Goal: Task Accomplishment & Management: Manage account settings

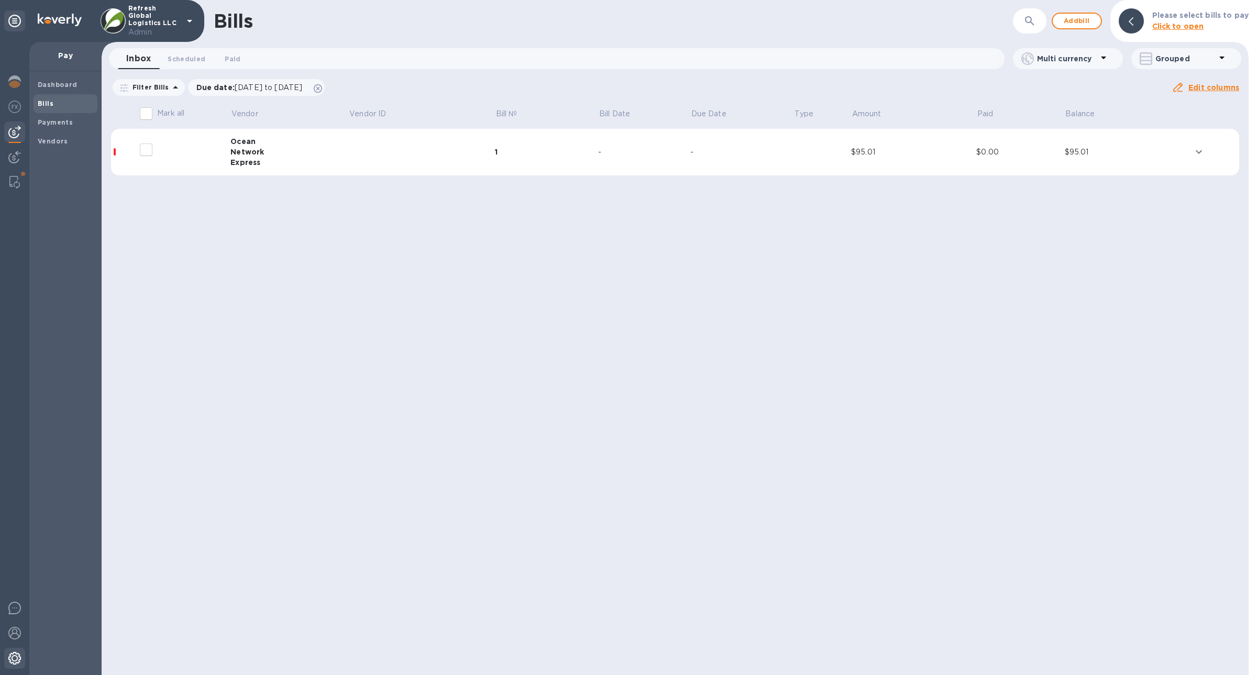
click at [19, 651] on div at bounding box center [14, 659] width 21 height 23
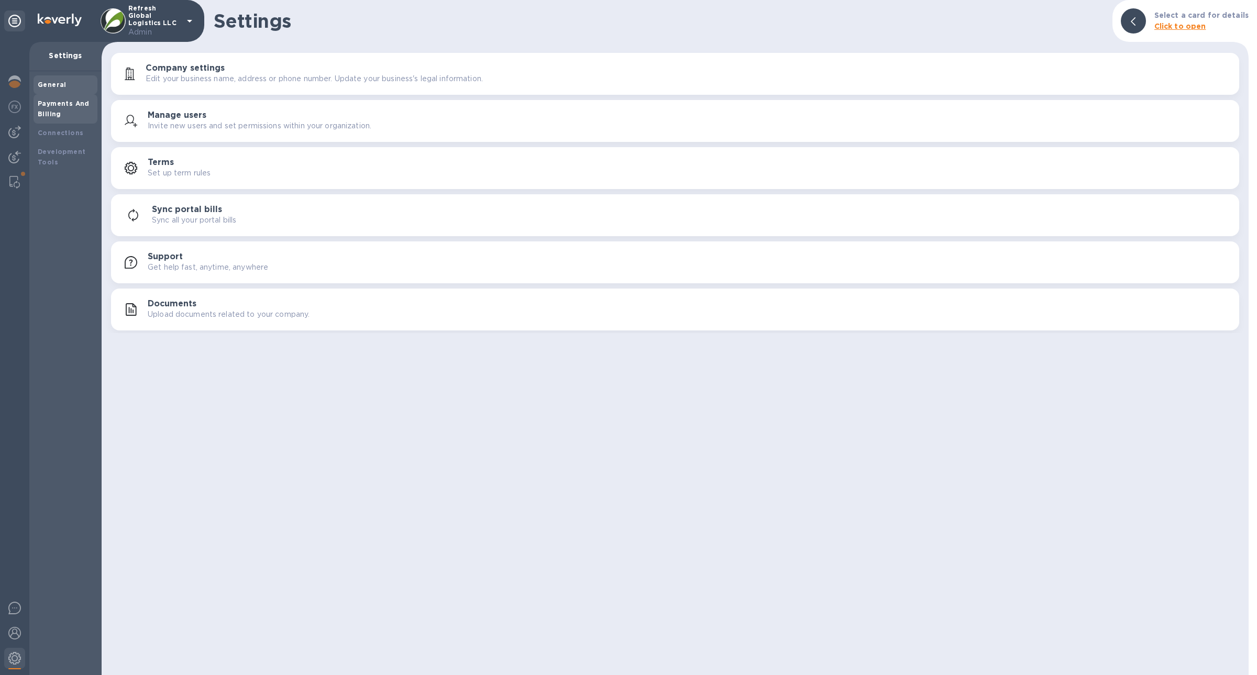
click at [81, 109] on div "Payments And Billing" at bounding box center [66, 108] width 56 height 21
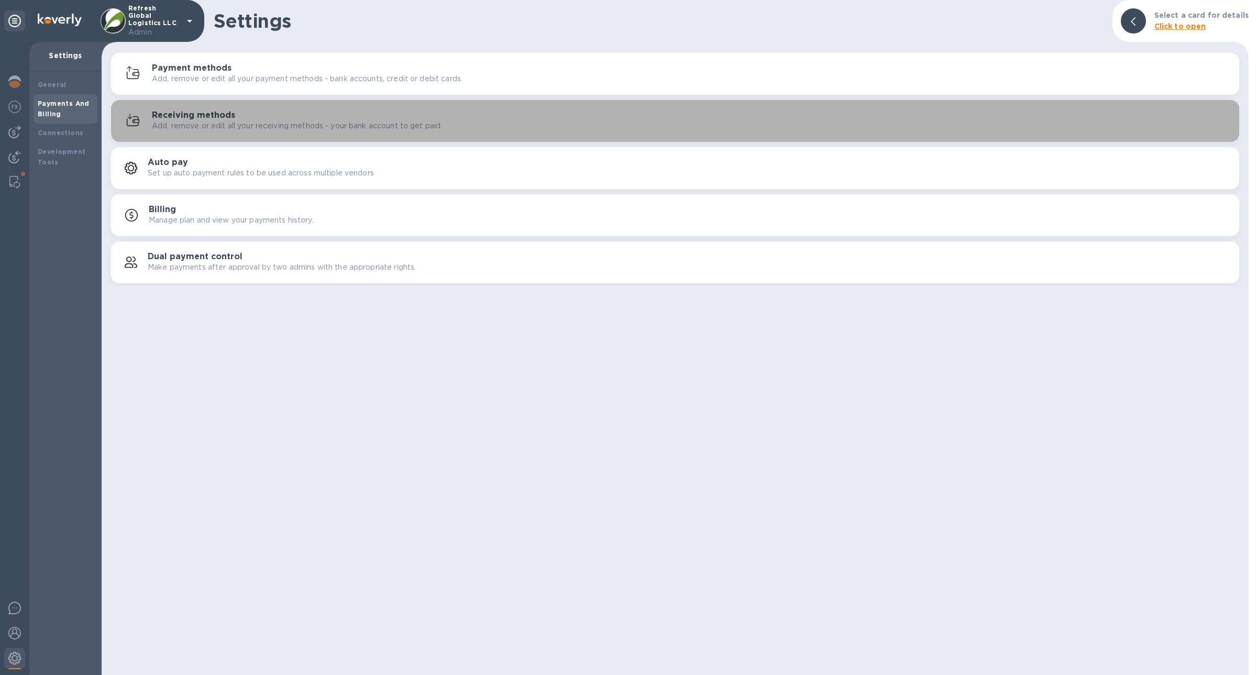
click at [245, 131] on div "Receiving methods Add, remove or edit all your receiving methods - your bank ac…" at bounding box center [674, 120] width 1115 height 25
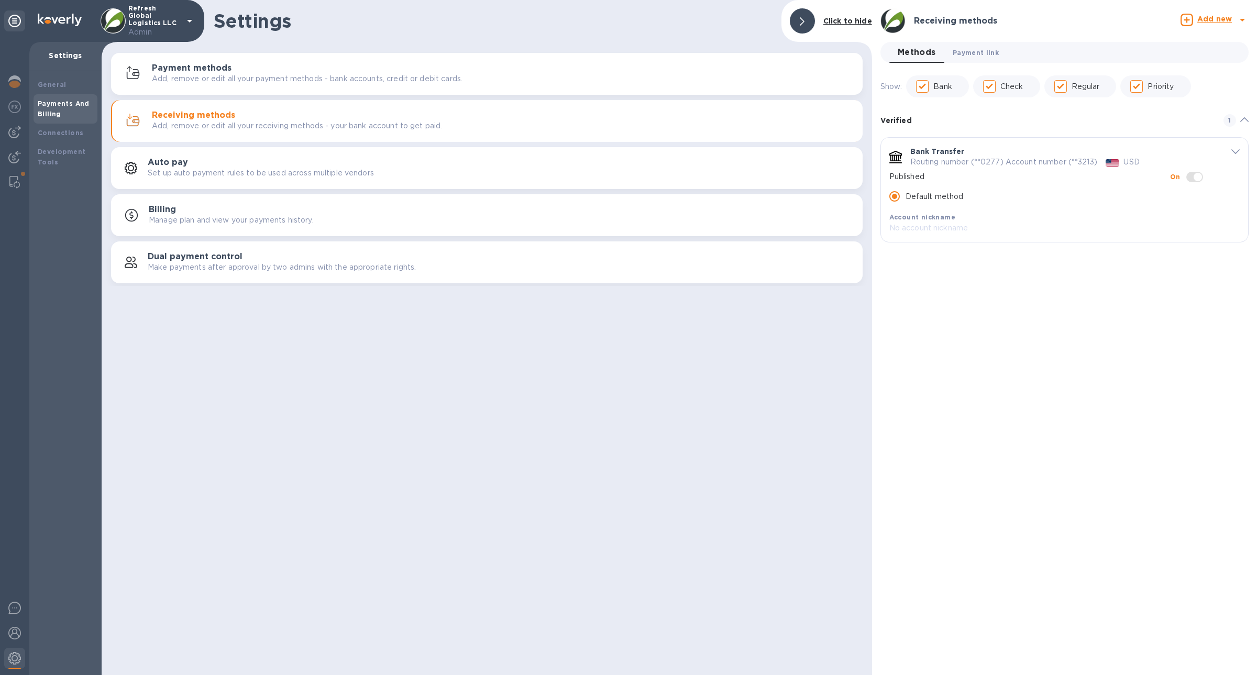
click at [953, 50] on span "Payment link 0" at bounding box center [976, 52] width 46 height 11
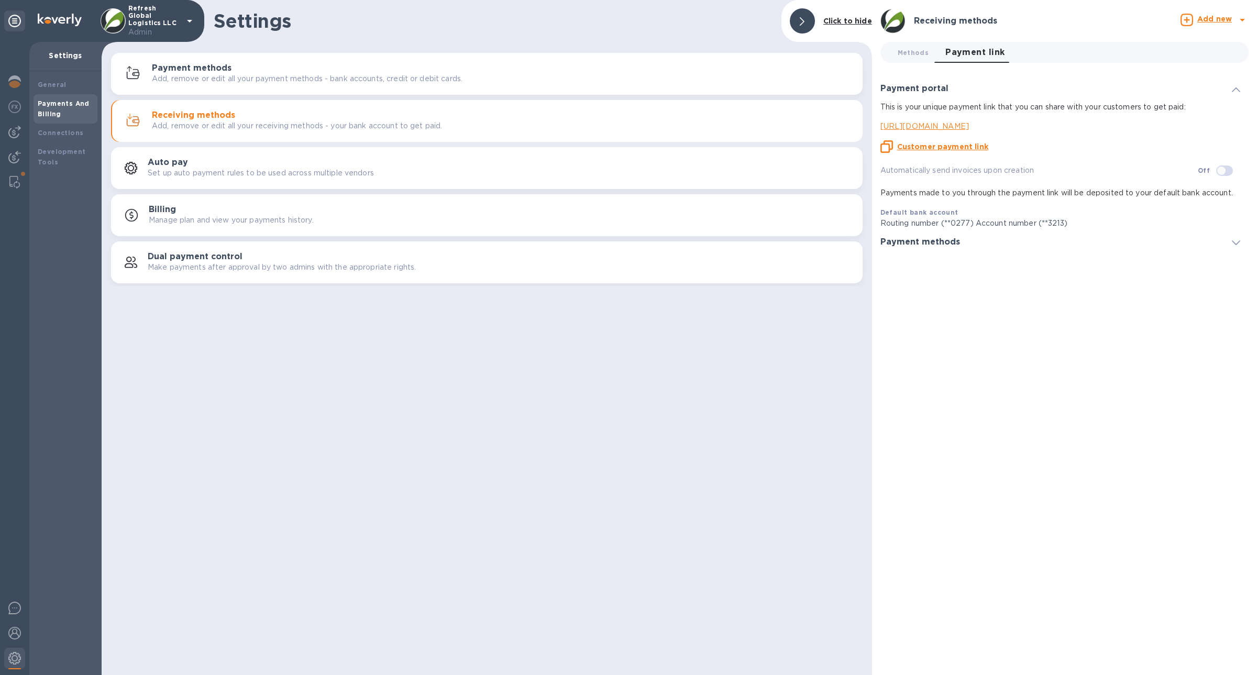
click at [962, 143] on u "Customer payment link" at bounding box center [942, 146] width 91 height 8
click at [15, 189] on div at bounding box center [14, 182] width 19 height 21
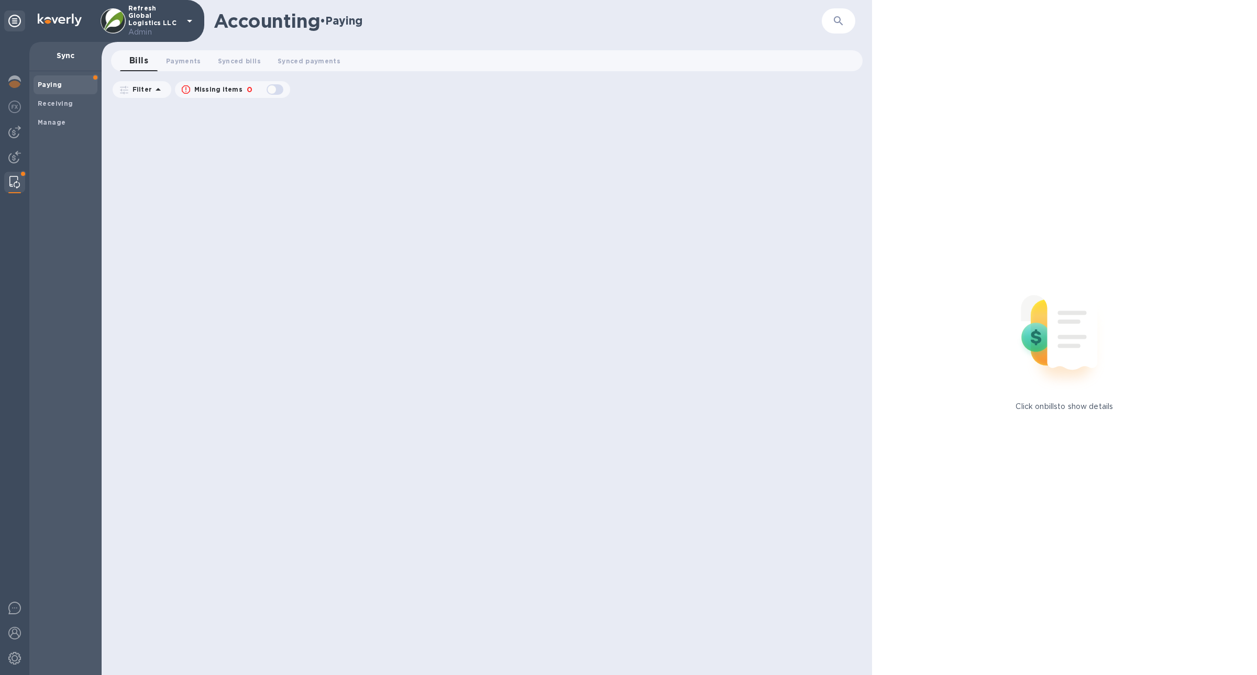
click at [59, 136] on div "Paying Receiving Manage" at bounding box center [65, 373] width 72 height 604
click at [59, 131] on div "Manage" at bounding box center [66, 122] width 64 height 19
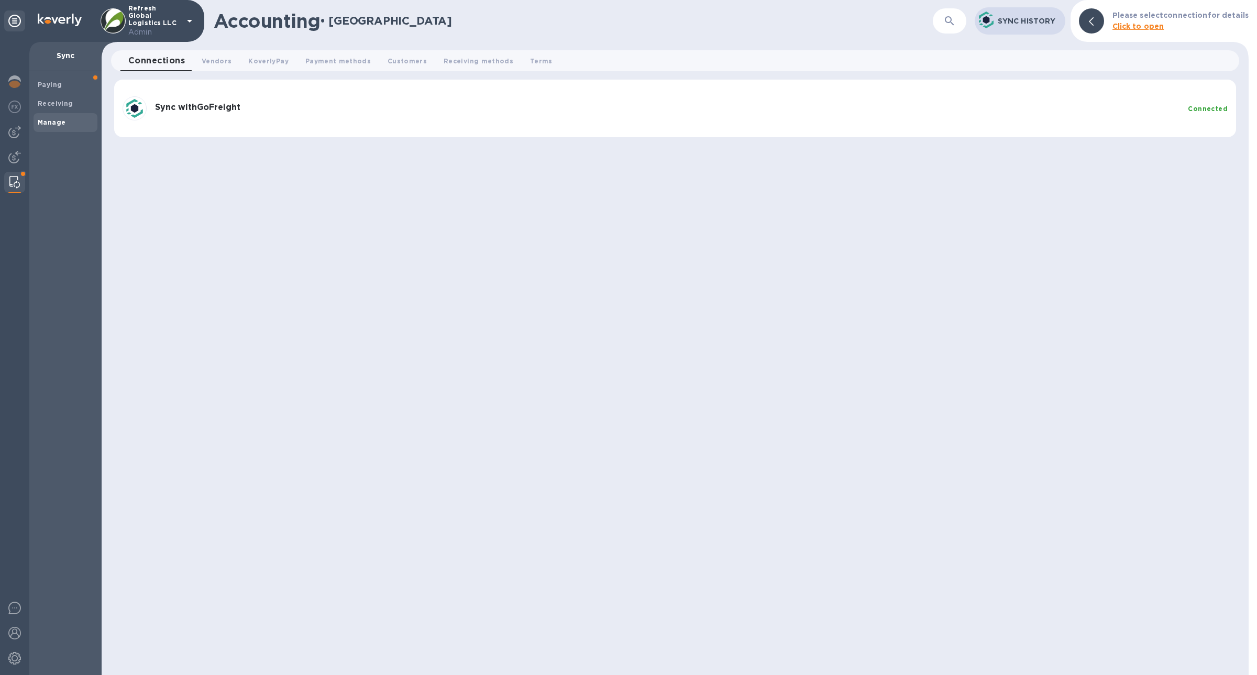
click at [225, 121] on div "Sync with GoFreight Connected" at bounding box center [674, 108] width 1113 height 32
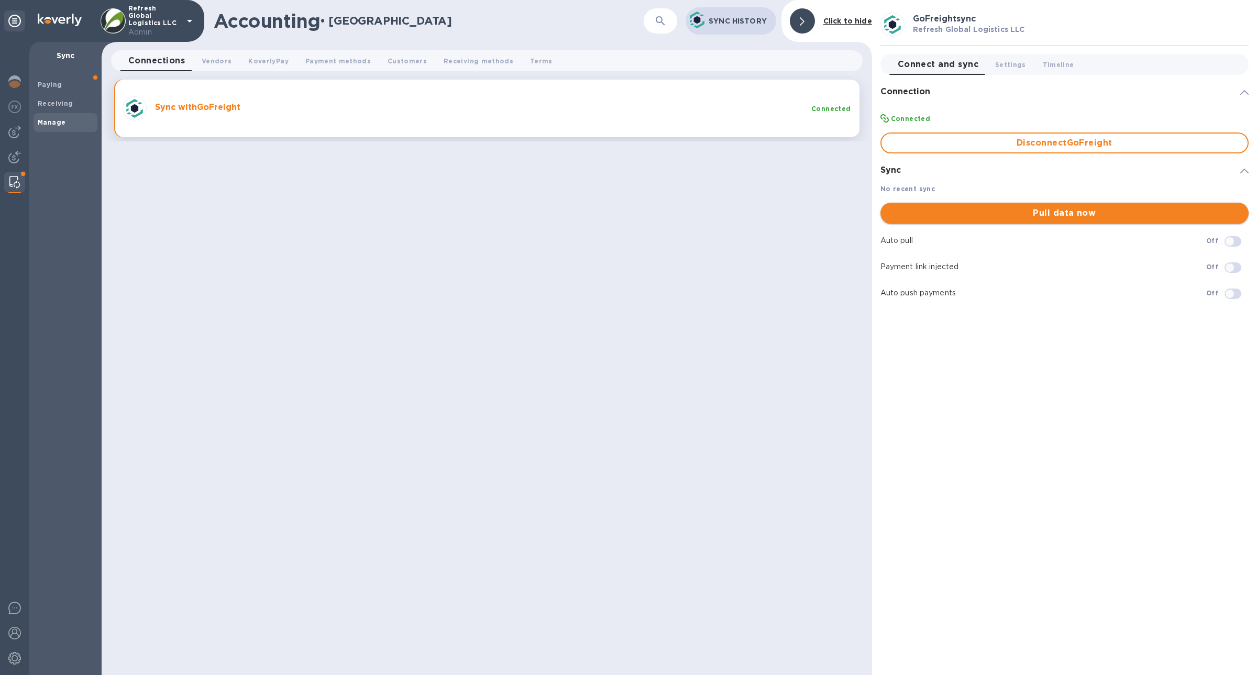
click at [1115, 223] on button "Pull data now" at bounding box center [1064, 213] width 368 height 21
click at [4, 97] on div at bounding box center [14, 107] width 21 height 23
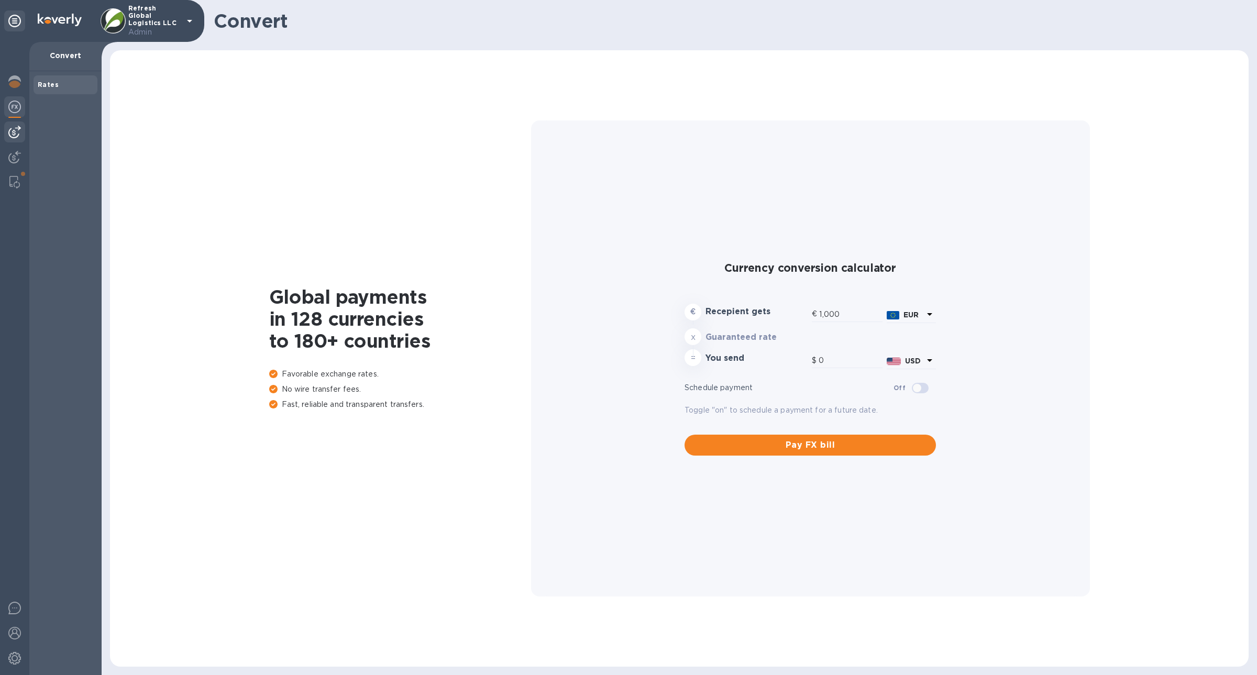
type input "1,183.51"
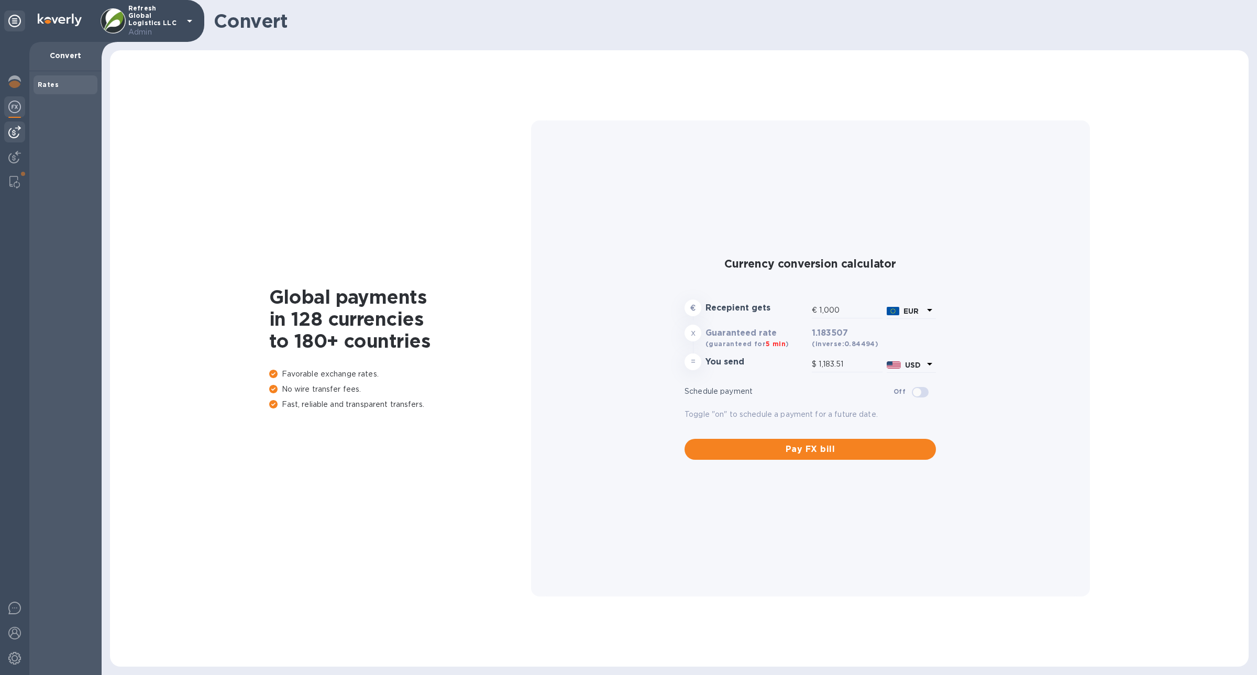
click at [9, 131] on img at bounding box center [14, 132] width 13 height 13
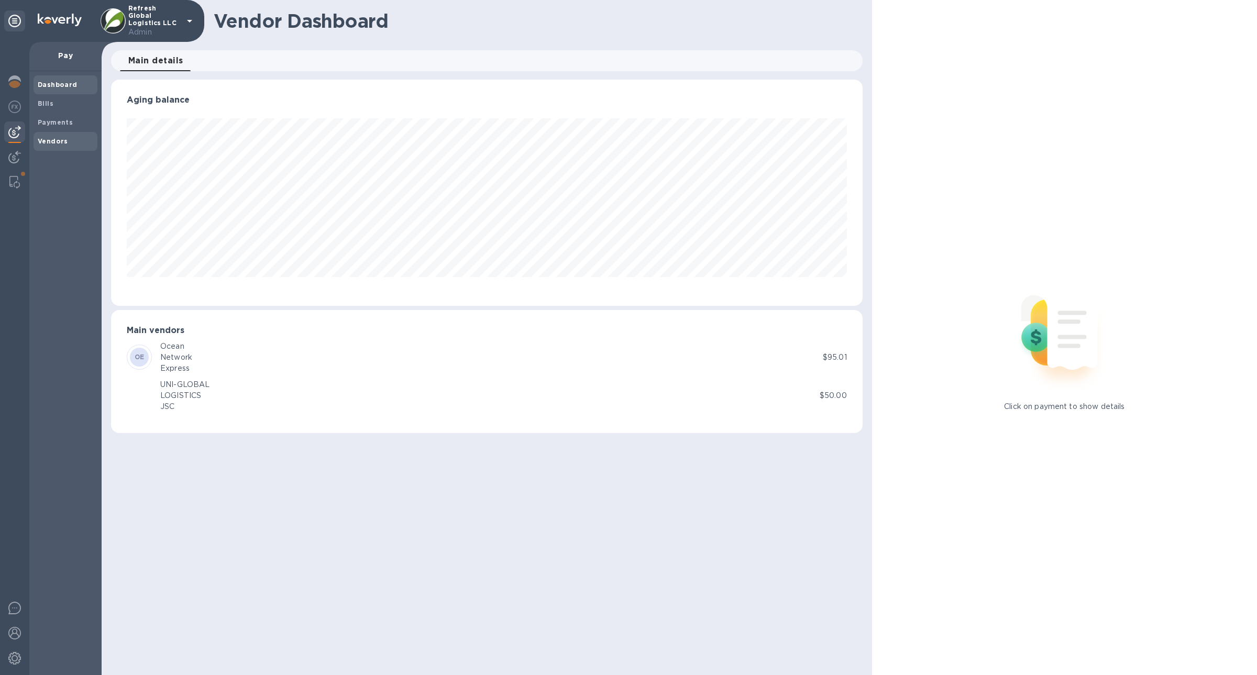
scroll to position [226, 751]
click at [64, 105] on span "Bills" at bounding box center [66, 103] width 56 height 10
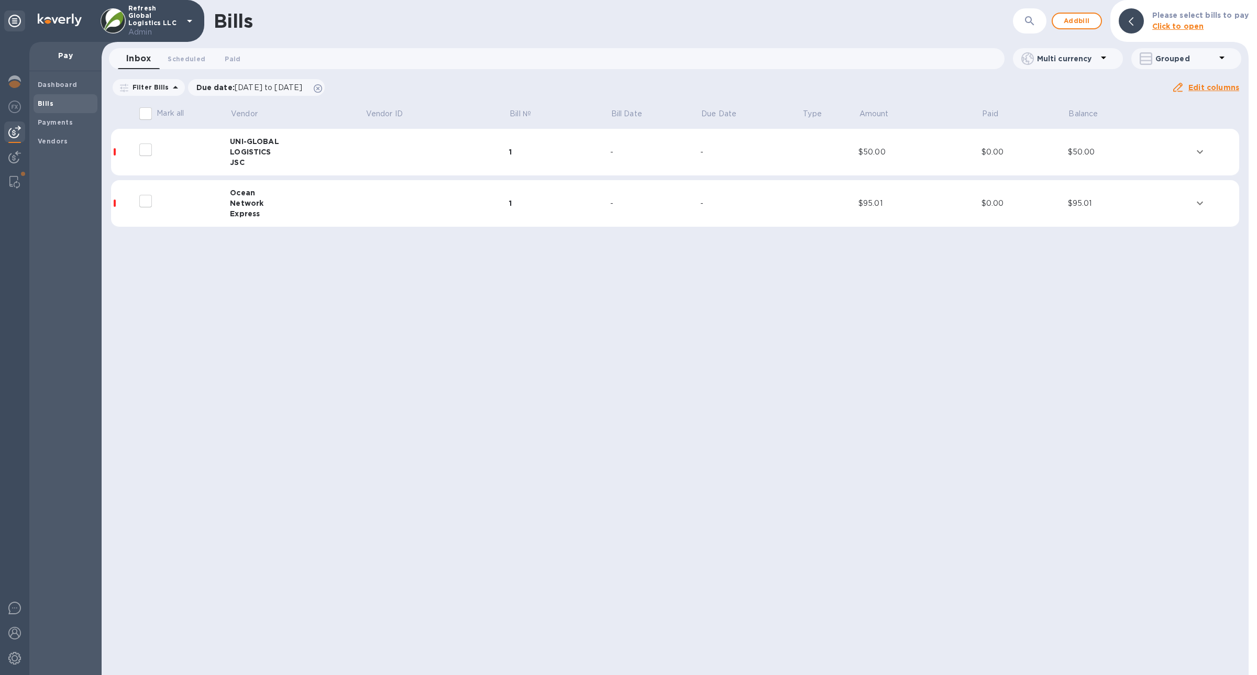
click at [249, 146] on div "UNI-GLOBAL" at bounding box center [297, 141] width 135 height 10
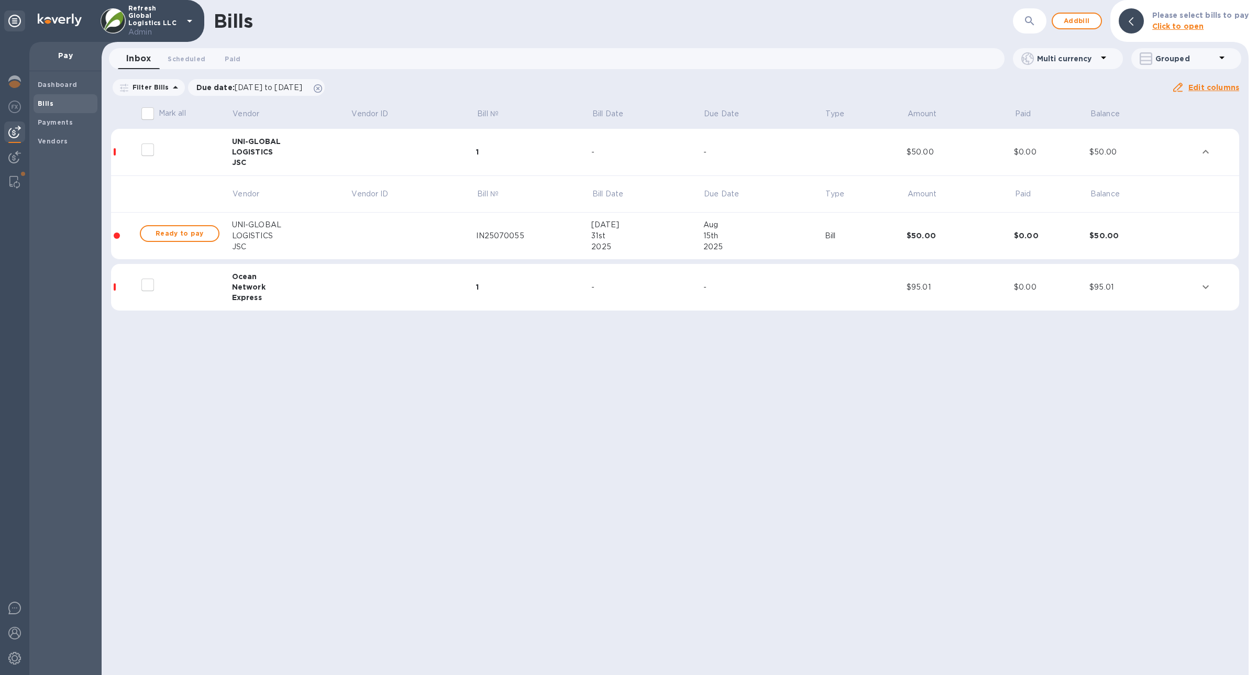
click at [289, 283] on div "Network" at bounding box center [291, 287] width 119 height 10
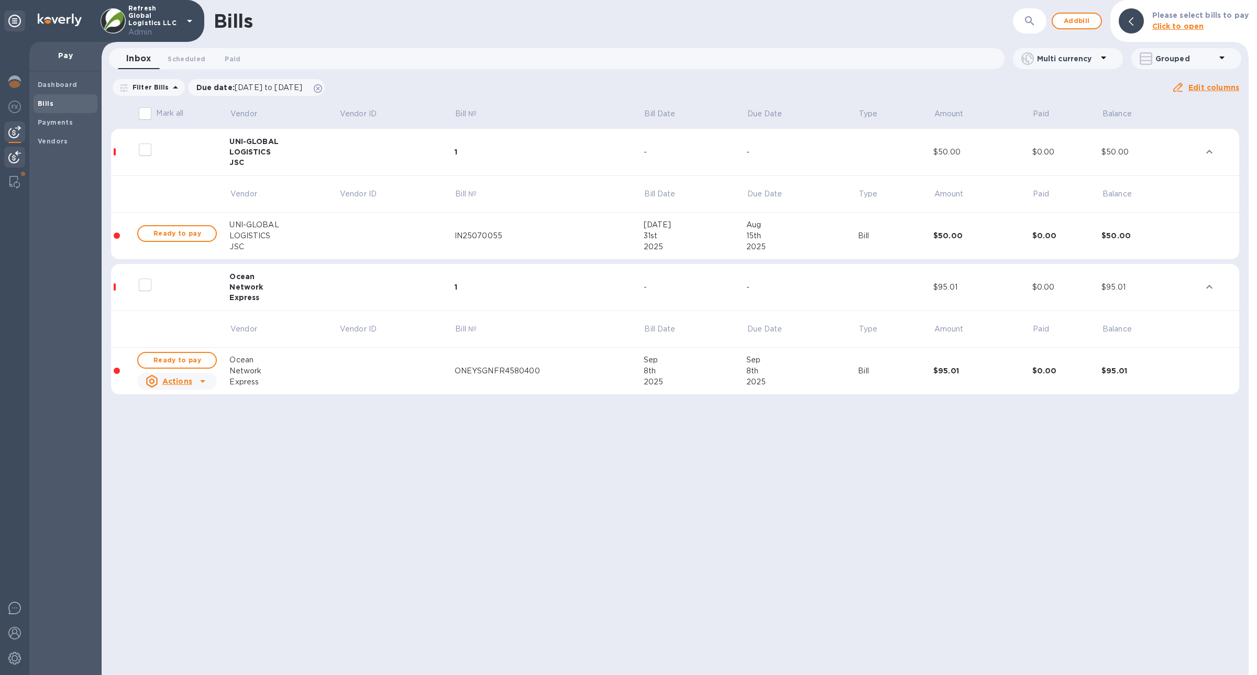
click at [21, 162] on div at bounding box center [14, 158] width 21 height 23
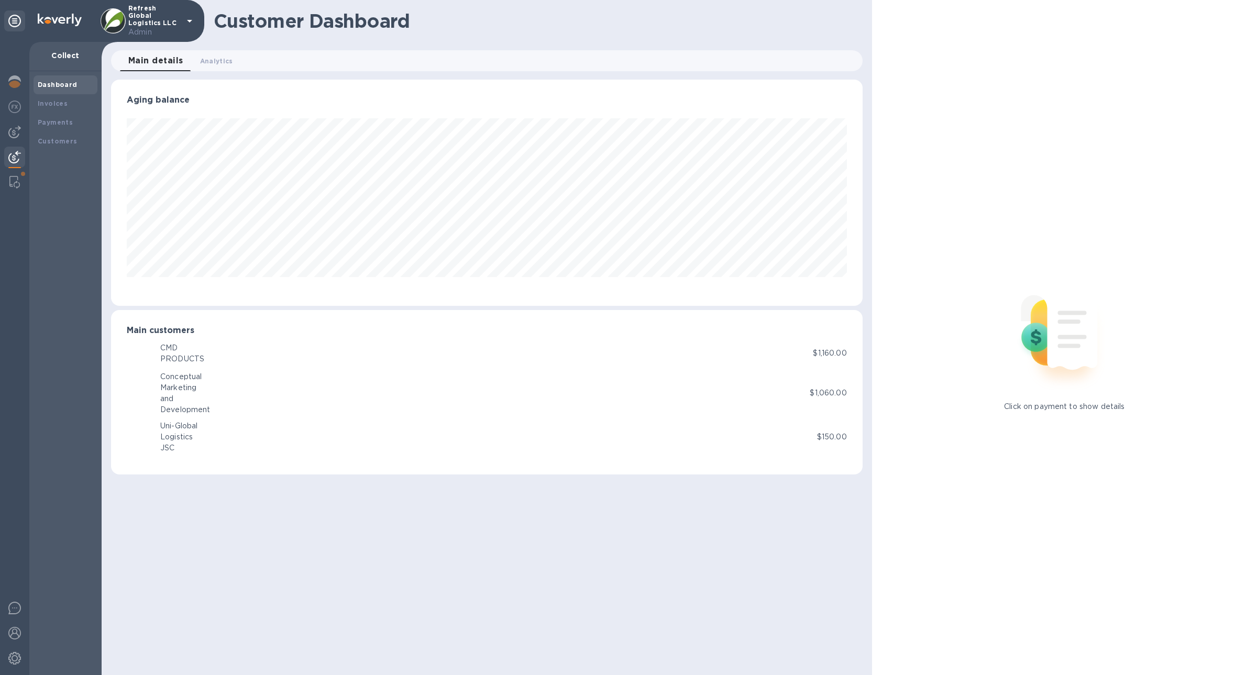
scroll to position [226, 751]
click at [64, 110] on div "Invoices" at bounding box center [66, 103] width 64 height 19
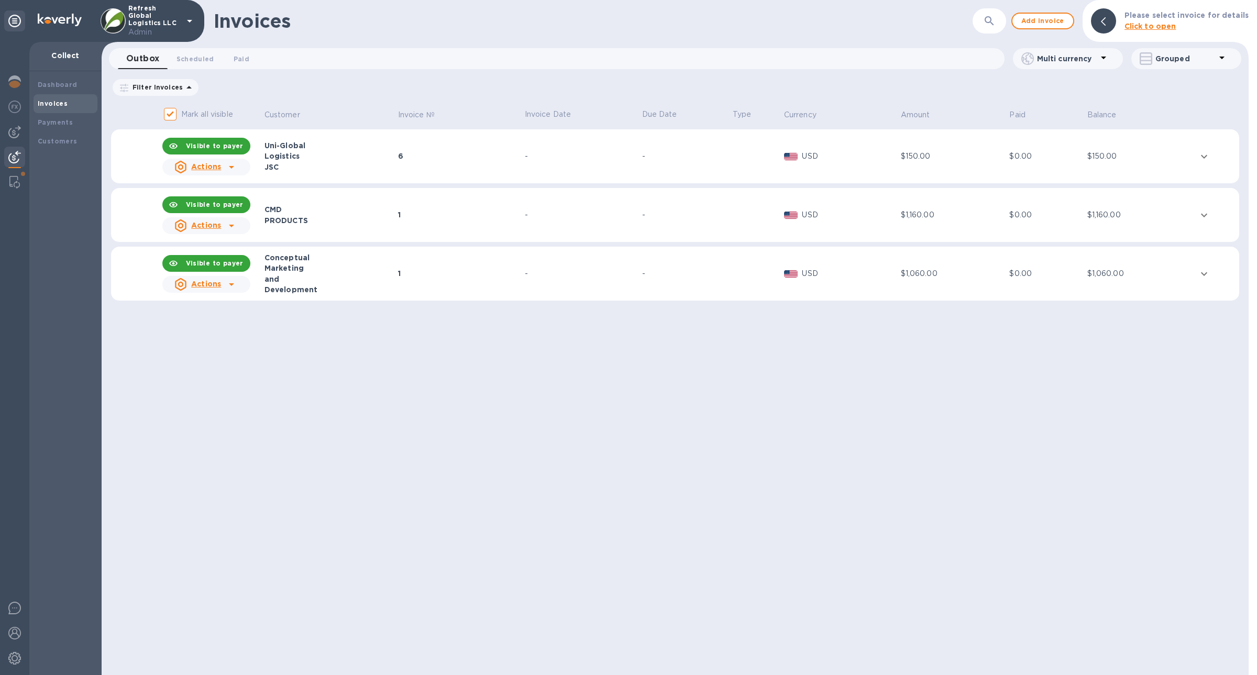
click at [471, 172] on td "6" at bounding box center [459, 156] width 127 height 54
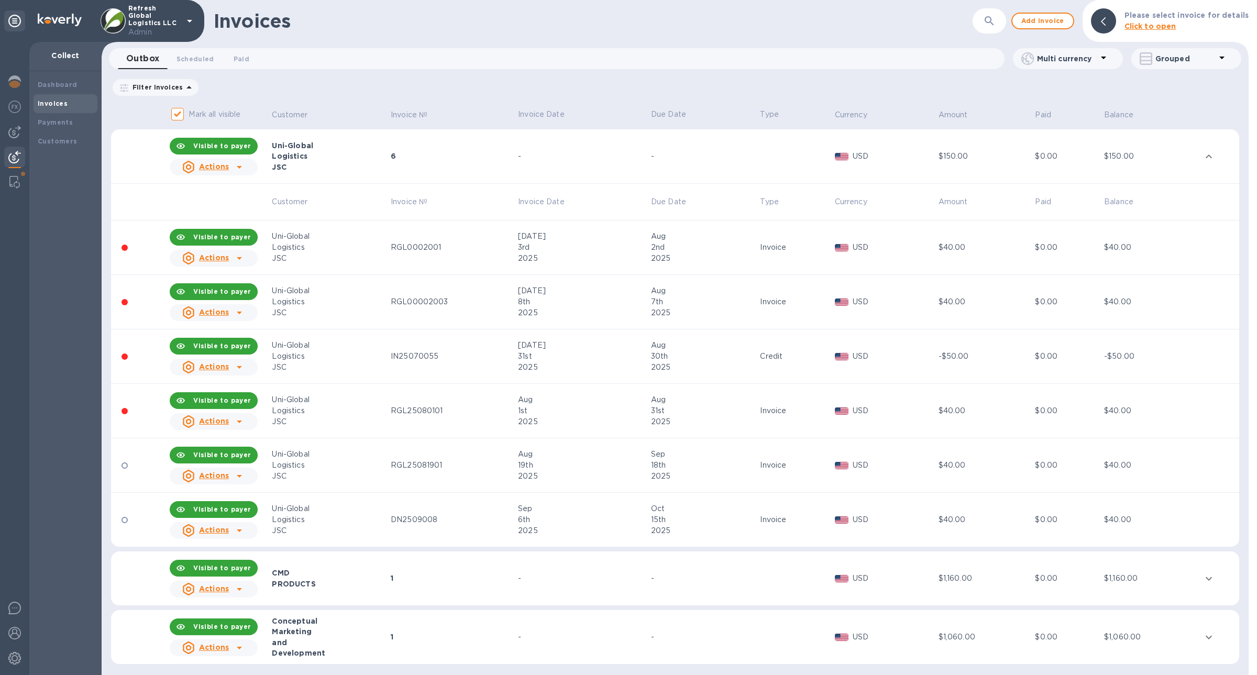
click at [472, 161] on div "6" at bounding box center [453, 156] width 124 height 10
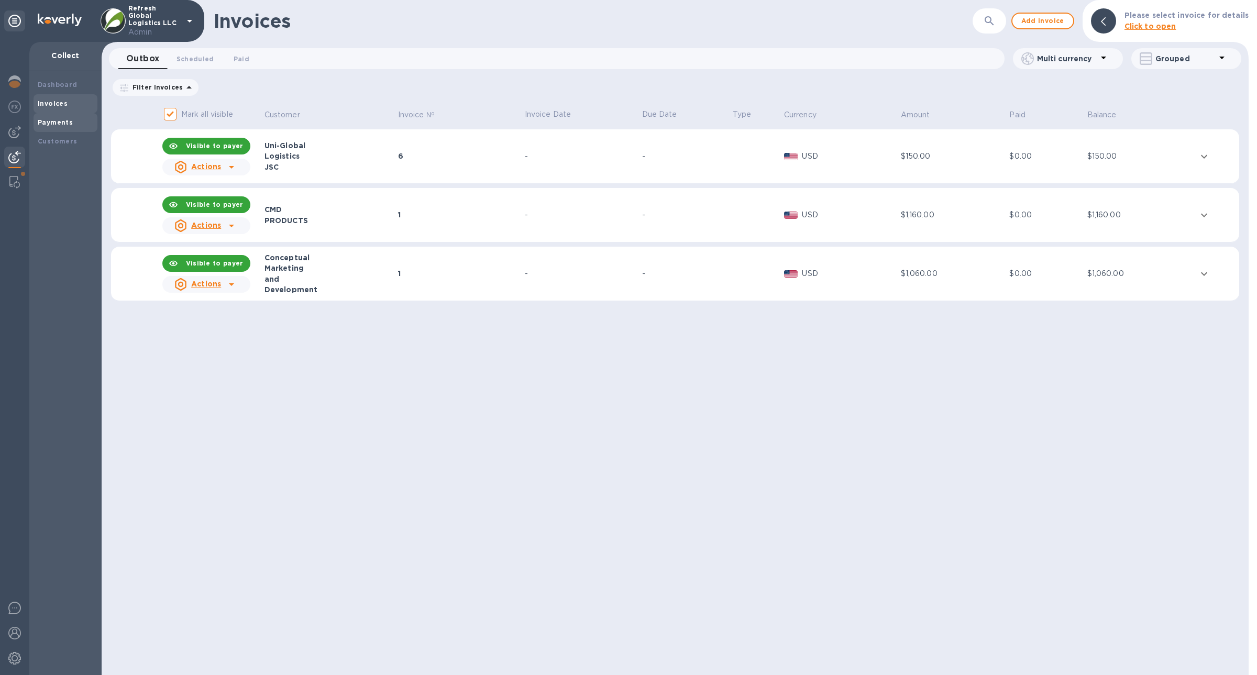
click at [49, 121] on b "Payments" at bounding box center [55, 122] width 35 height 8
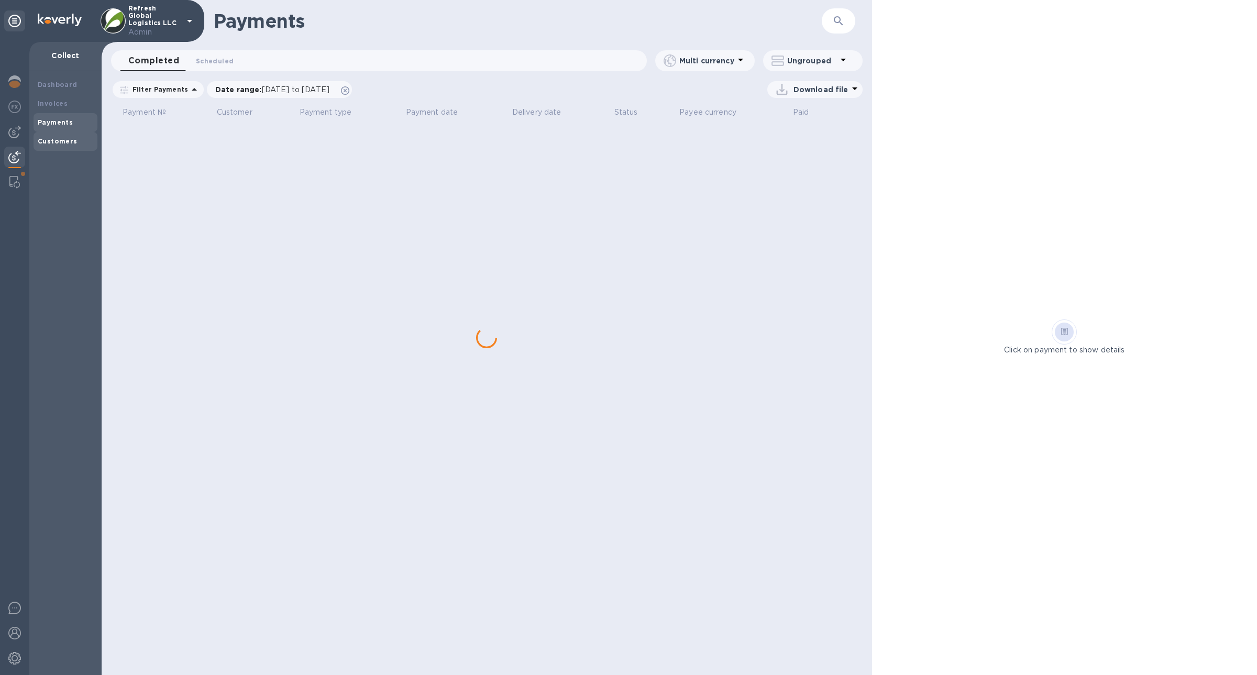
click at [59, 137] on b "Customers" at bounding box center [58, 141] width 40 height 8
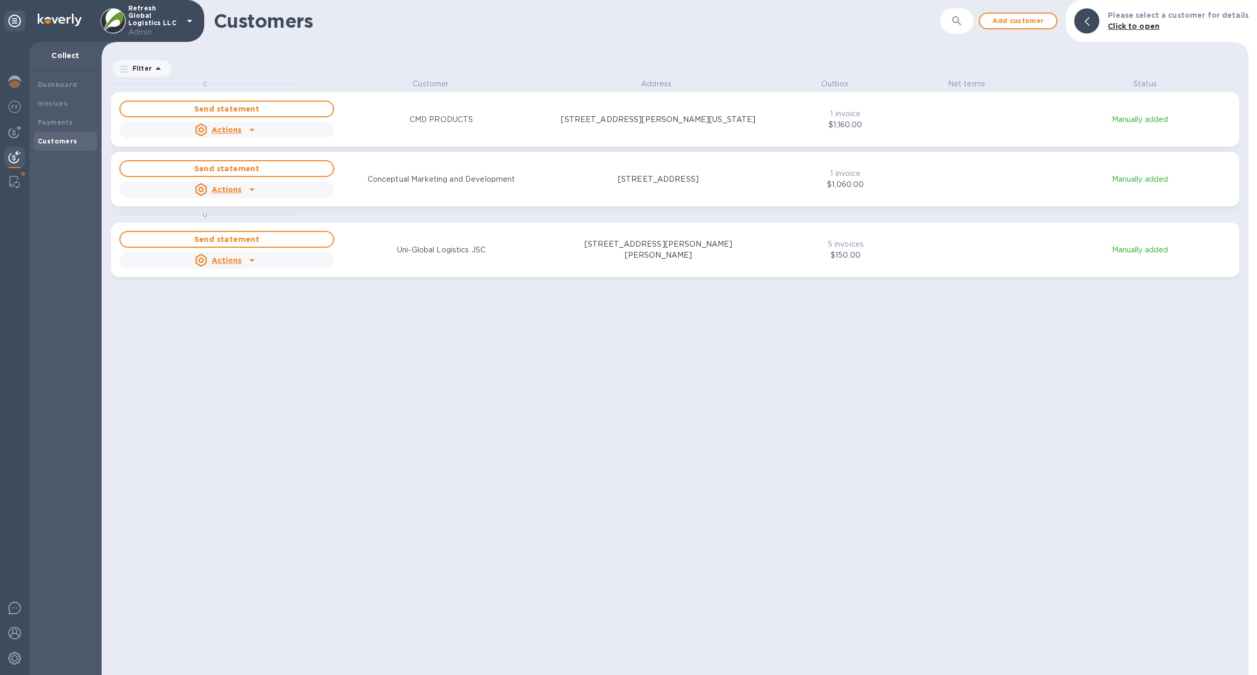
scroll to position [585, 1143]
click at [17, 176] on img at bounding box center [14, 182] width 10 height 13
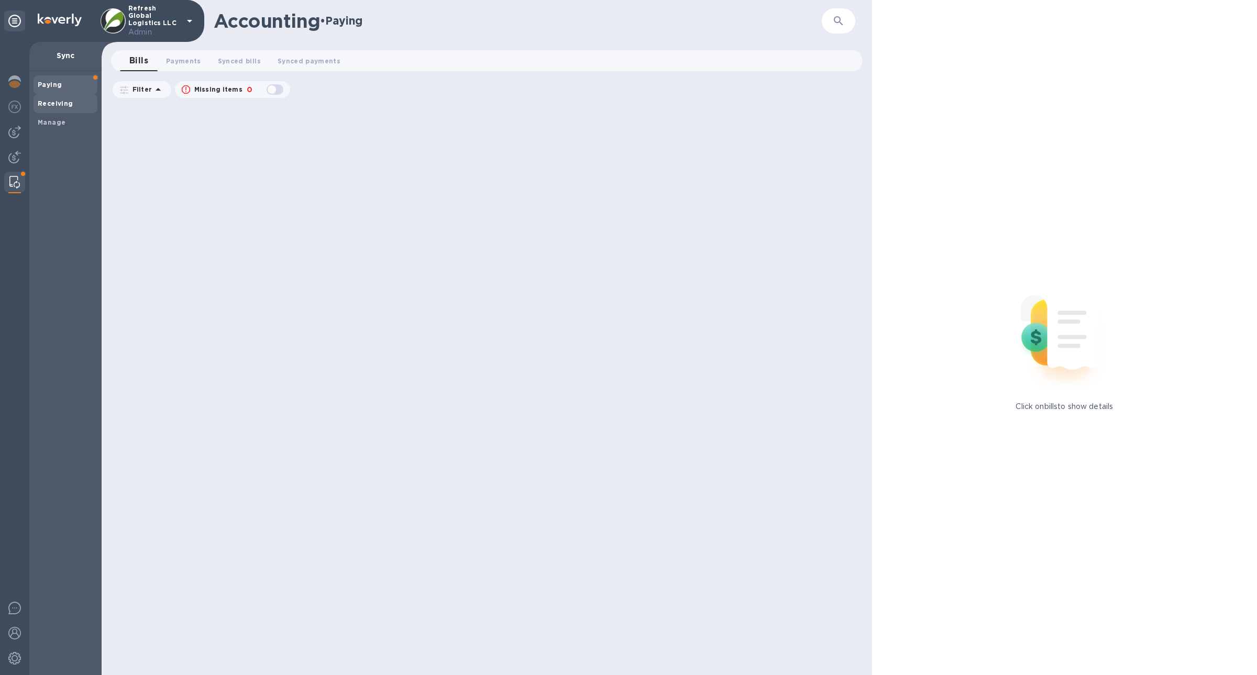
click at [70, 110] on div "Receiving" at bounding box center [66, 103] width 64 height 19
click at [71, 116] on div "Manage" at bounding box center [66, 122] width 64 height 19
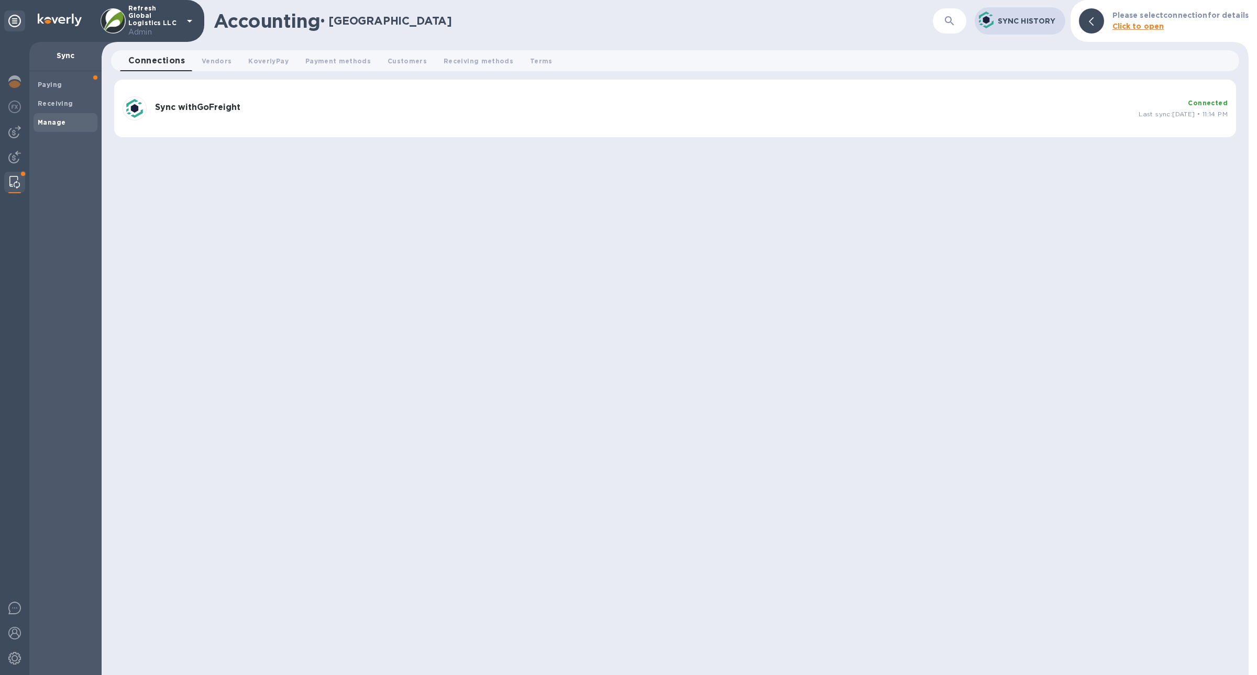
click at [231, 122] on div "Sync with GoFreight Connected Last sync: [DATE] • 11:14 PM" at bounding box center [674, 108] width 1113 height 32
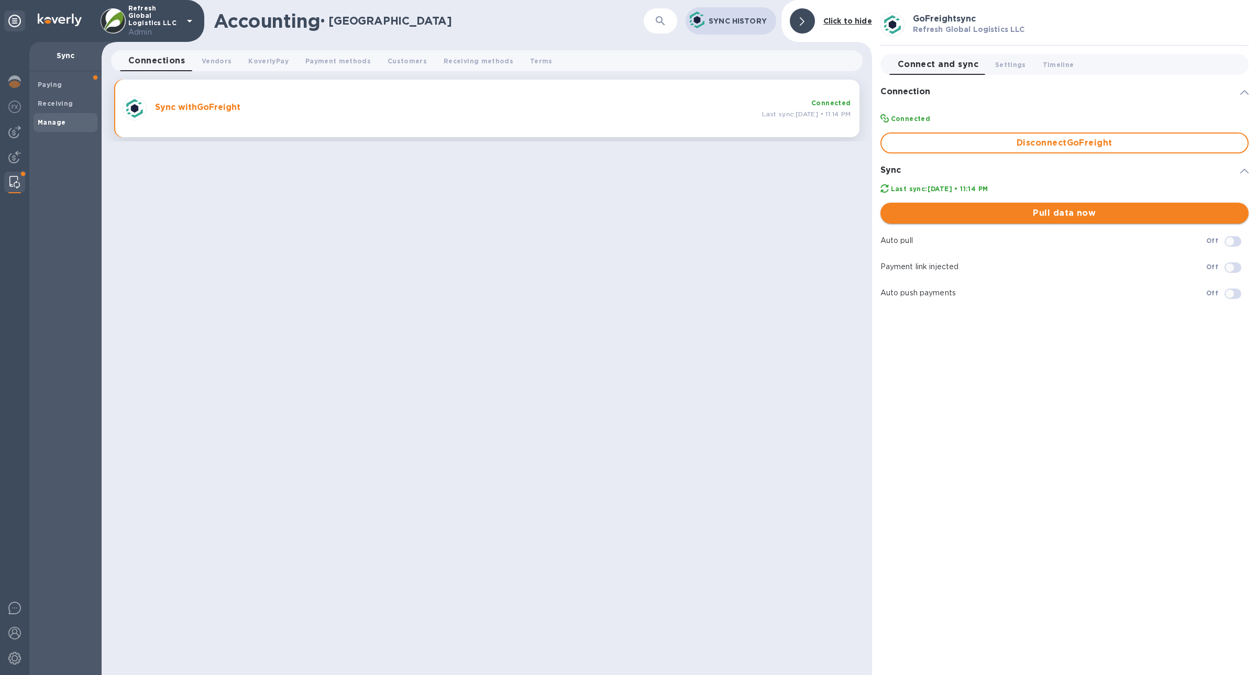
click at [1040, 219] on button "Pull data now" at bounding box center [1064, 213] width 368 height 21
click at [3, 168] on div at bounding box center [14, 358] width 29 height 633
click at [11, 161] on img at bounding box center [14, 157] width 13 height 13
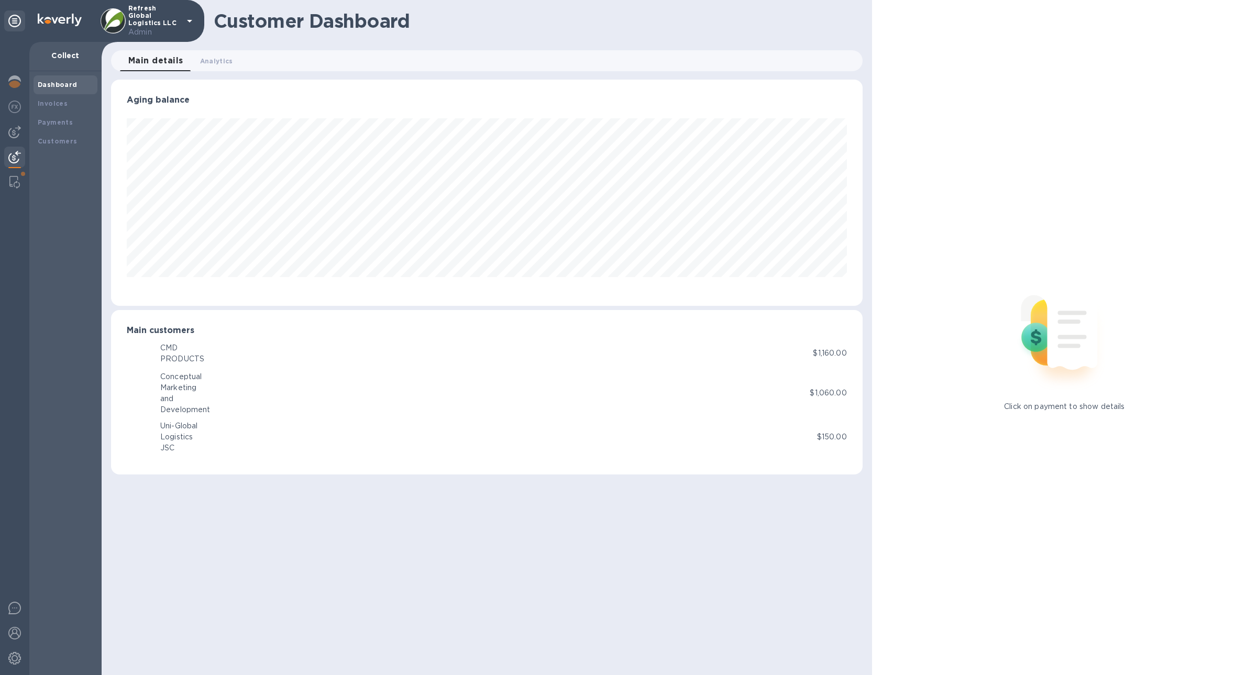
scroll to position [226, 751]
click at [14, 140] on div at bounding box center [14, 131] width 21 height 21
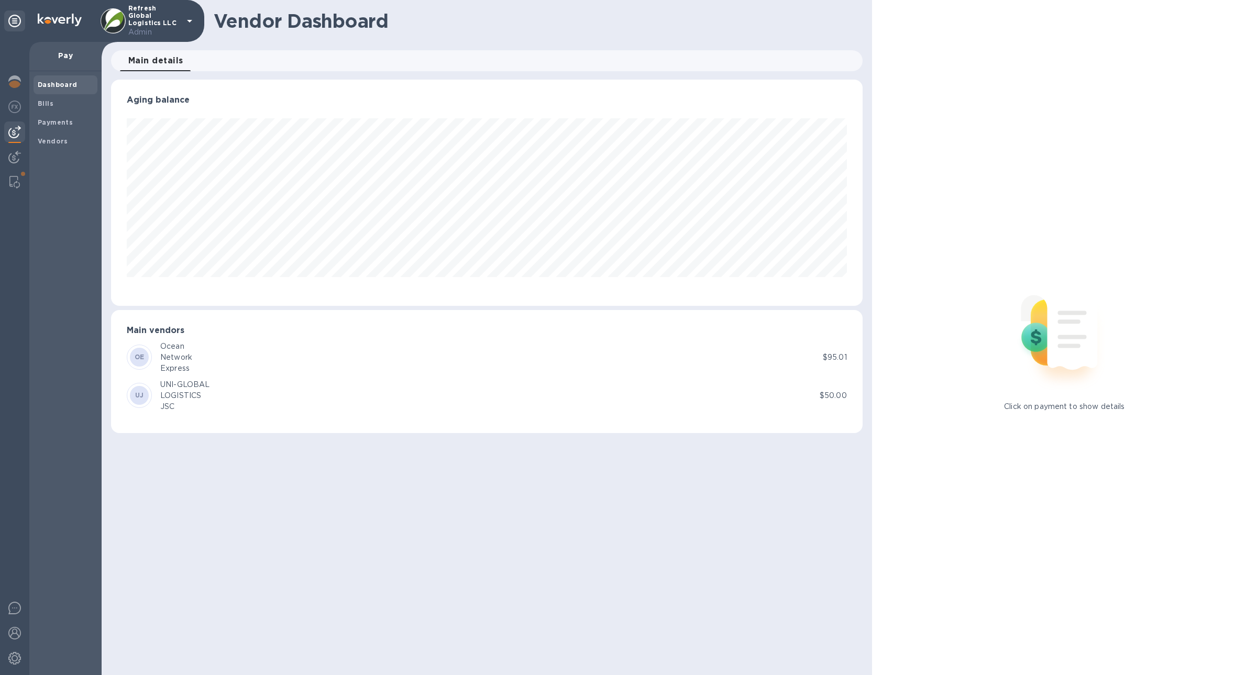
scroll to position [226, 751]
click at [15, 102] on img at bounding box center [14, 107] width 13 height 13
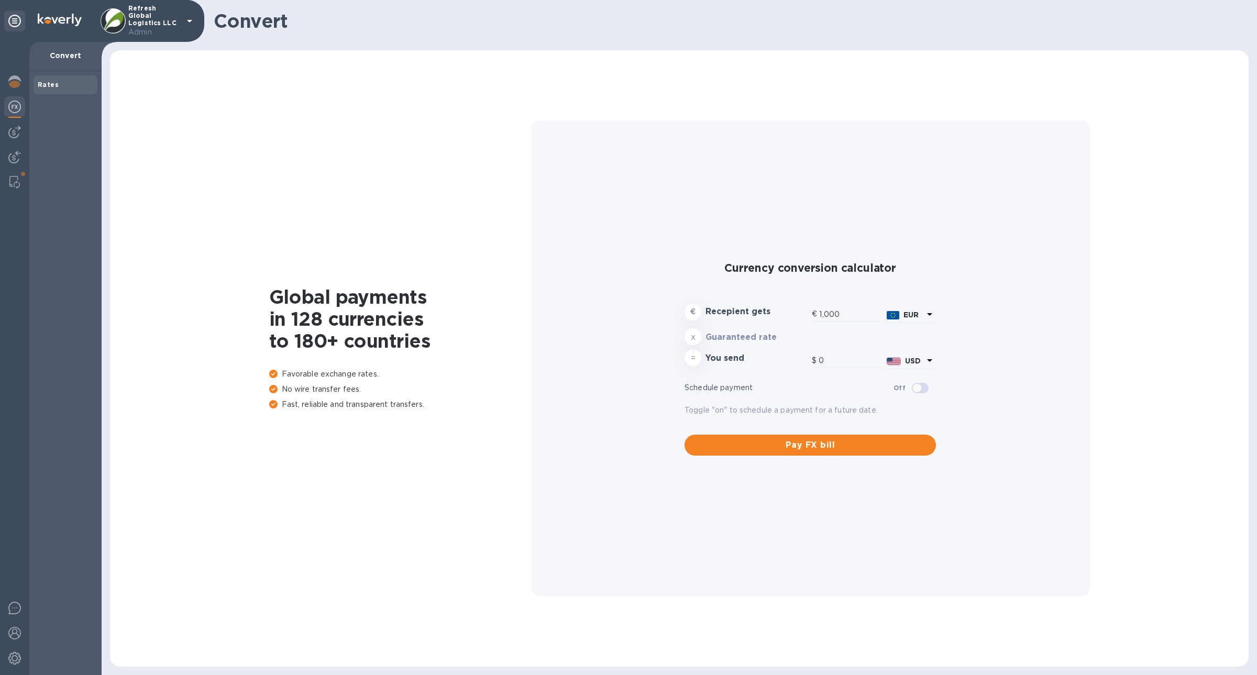
type input "1,183.51"
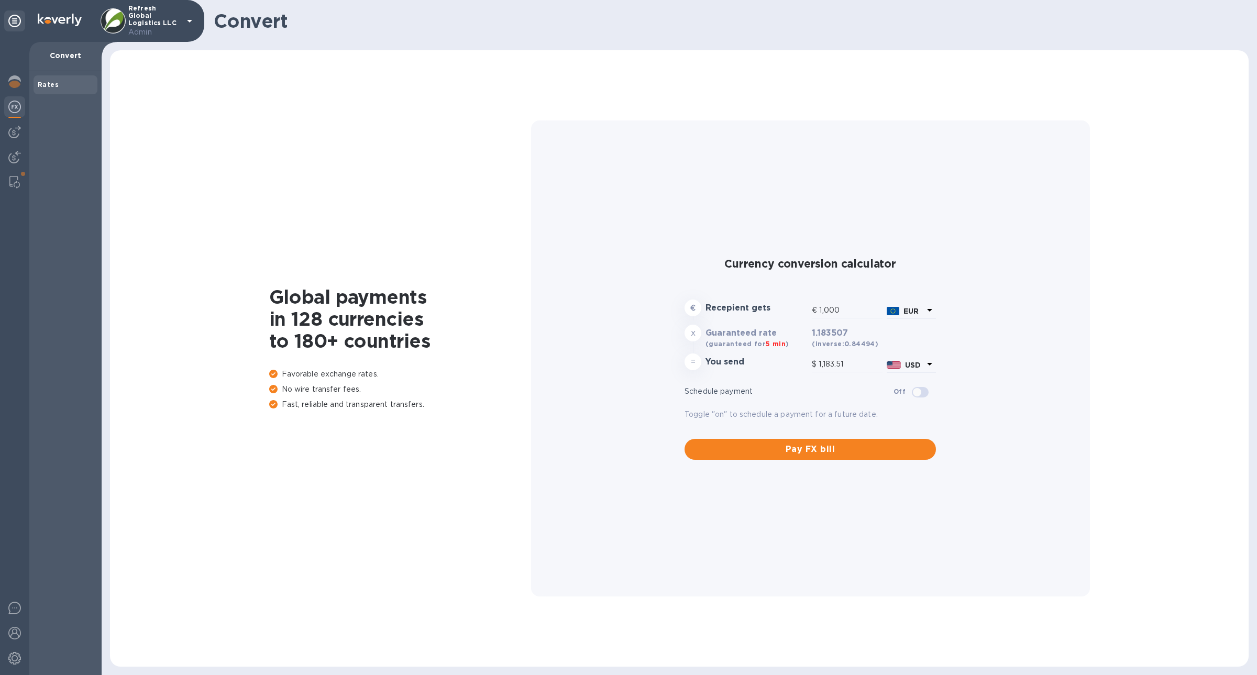
click at [17, 115] on div at bounding box center [14, 107] width 21 height 23
click at [18, 131] on img at bounding box center [14, 132] width 13 height 13
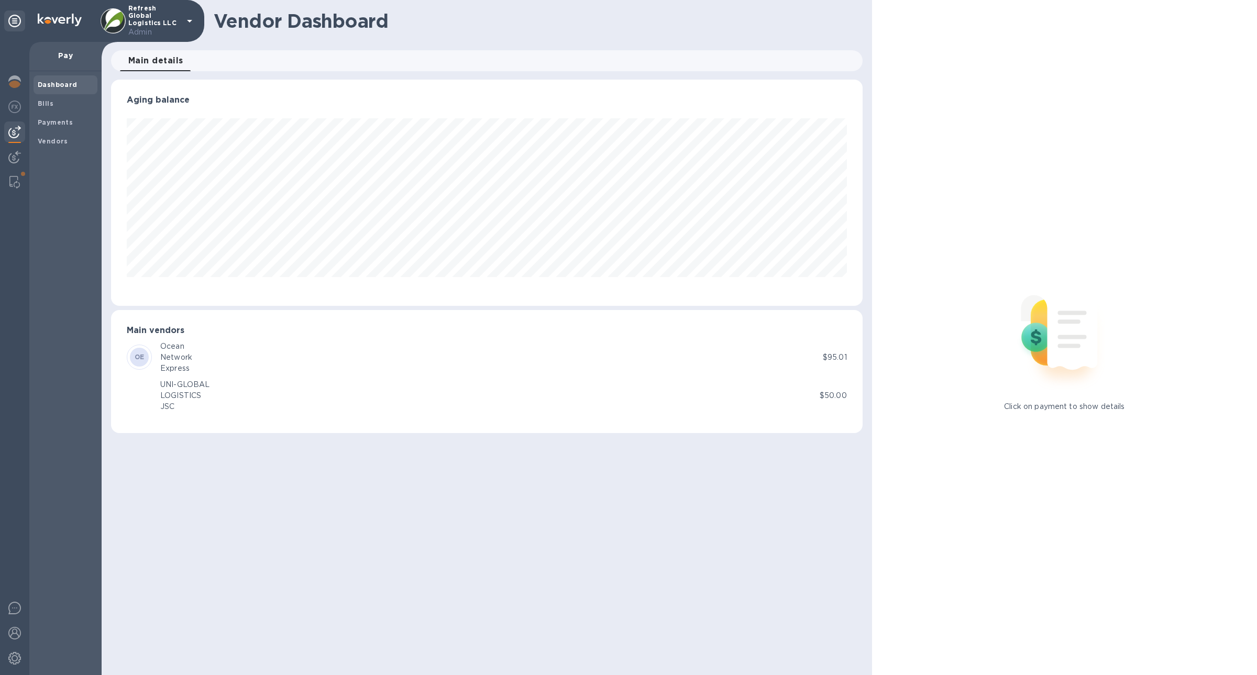
scroll to position [226, 751]
click at [18, 190] on div at bounding box center [14, 182] width 19 height 21
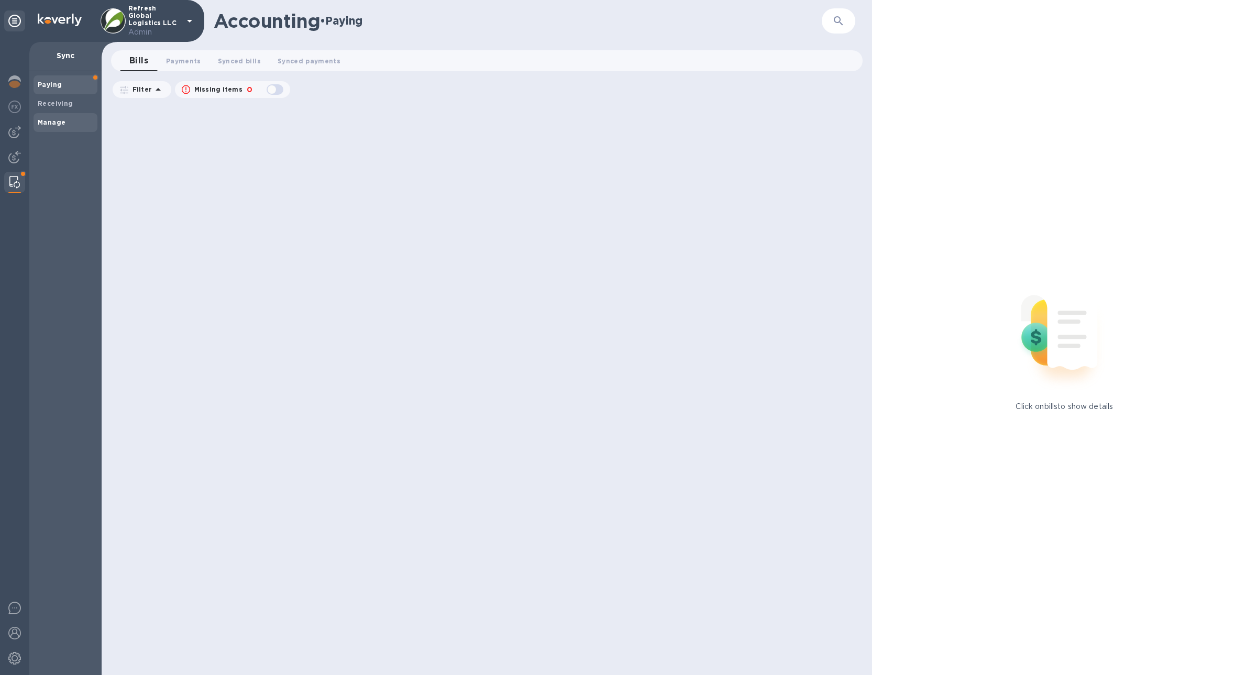
click at [49, 116] on div "Manage" at bounding box center [66, 122] width 64 height 19
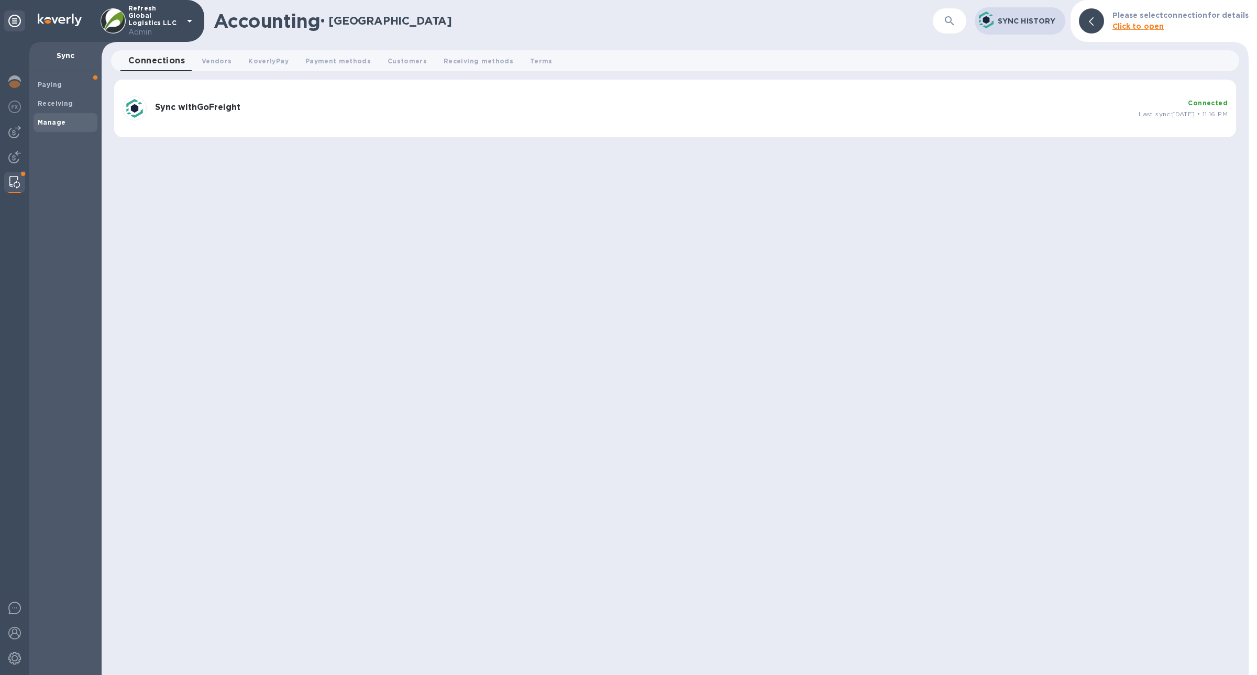
click at [383, 127] on div "Sync with GoFreight Connected Last sync: [DATE] • 11:16 PM" at bounding box center [675, 109] width 1122 height 58
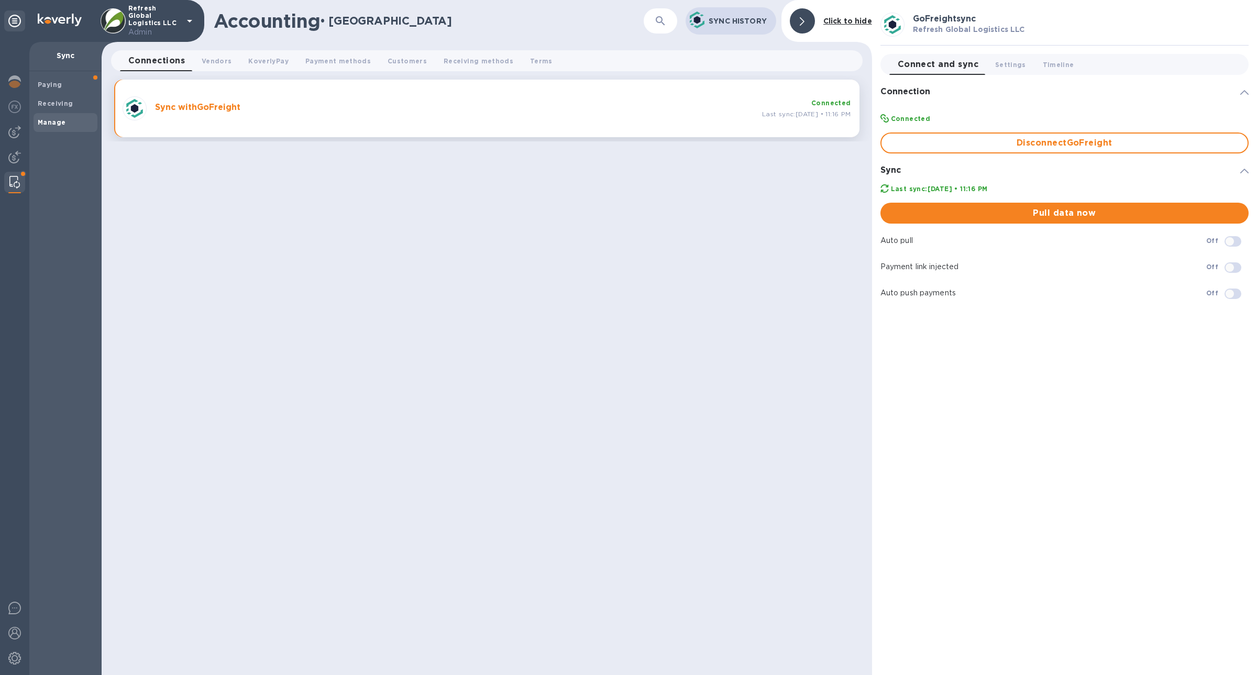
click at [1227, 243] on input "checkbox" at bounding box center [1229, 242] width 53 height 18
checkbox input "true"
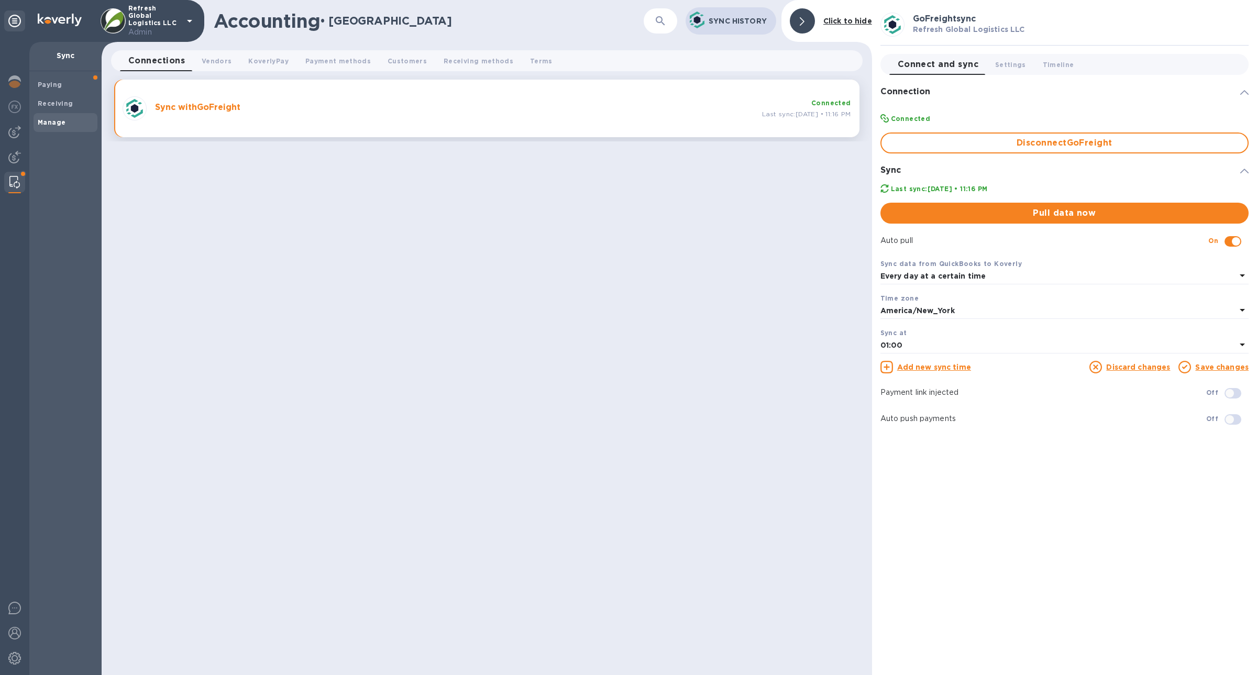
click at [909, 282] on p "Every day at a certain time" at bounding box center [933, 276] width 106 height 11
click at [919, 297] on p "At a certain time" at bounding box center [1060, 300] width 343 height 11
click at [941, 313] on b "America/New_York" at bounding box center [917, 310] width 74 height 8
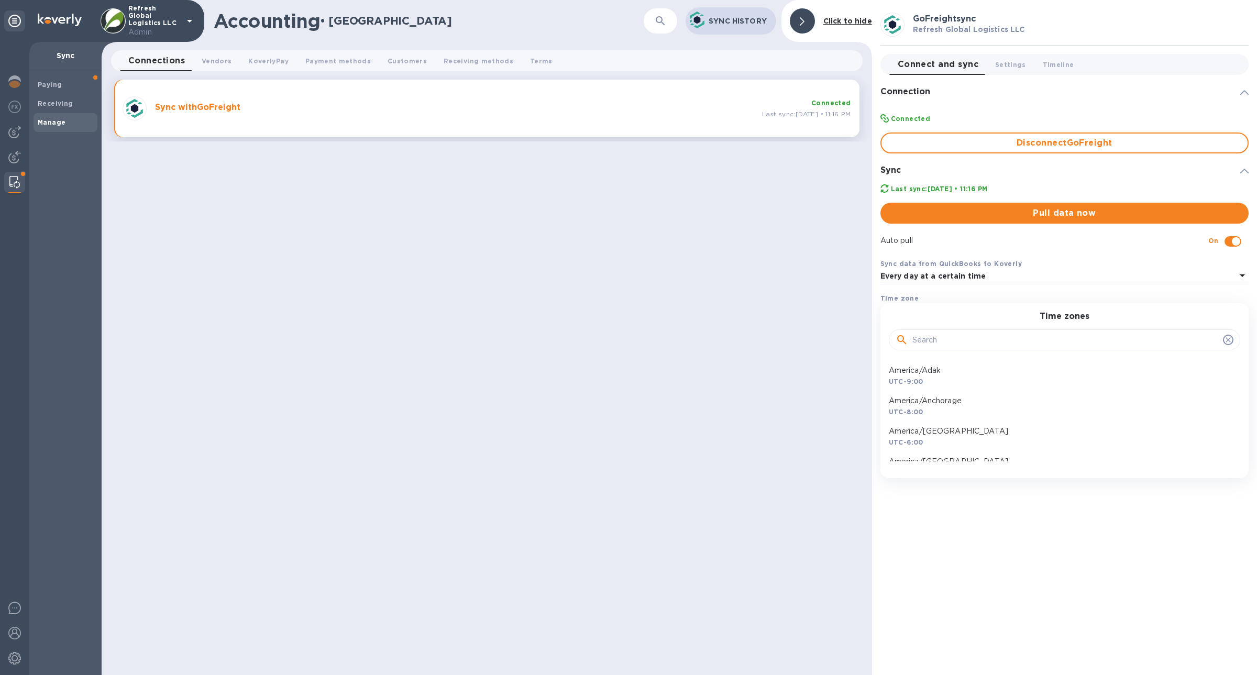
click at [838, 330] on div "Accounting • Manage ​ Sync History Click to hide Connections 0 Vendors 0 Koverl…" at bounding box center [487, 337] width 770 height 675
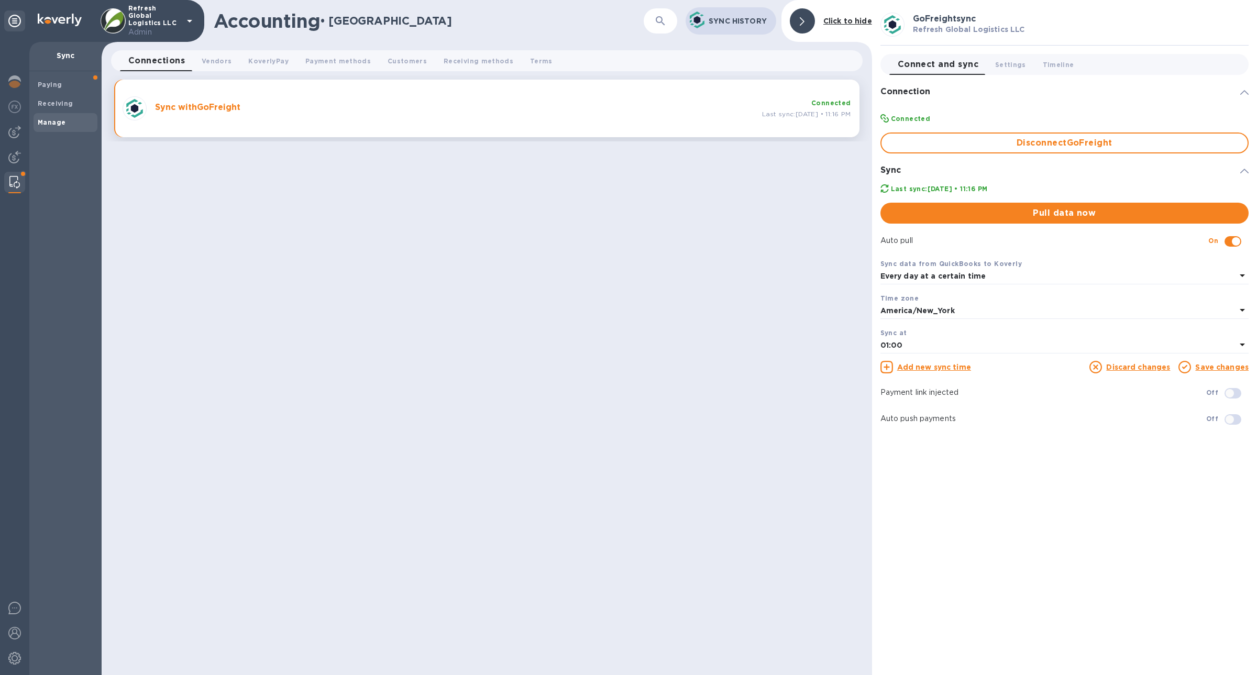
click at [946, 345] on div "01:00" at bounding box center [1058, 345] width 356 height 15
click at [955, 394] on p "20:00" at bounding box center [1060, 392] width 343 height 11
click at [1244, 366] on link "Save changes" at bounding box center [1221, 367] width 53 height 8
